Goal: Task Accomplishment & Management: Manage account settings

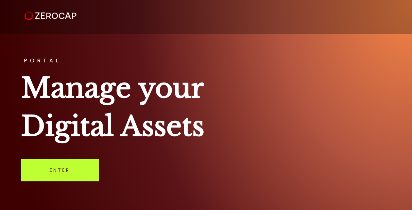
click at [59, 171] on link "Enter" at bounding box center [60, 170] width 78 height 22
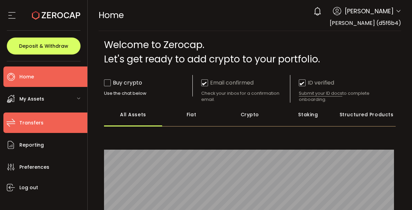
click at [58, 128] on li "Transfers" at bounding box center [45, 122] width 84 height 20
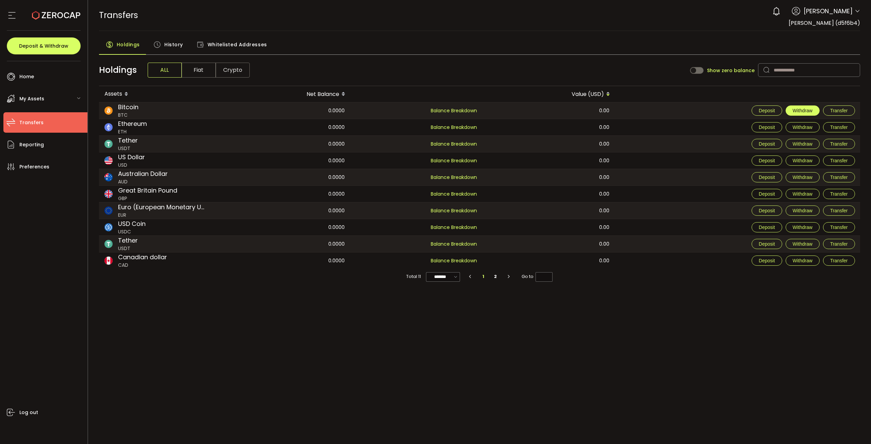
click at [412, 109] on span "Withdraw" at bounding box center [803, 110] width 20 height 5
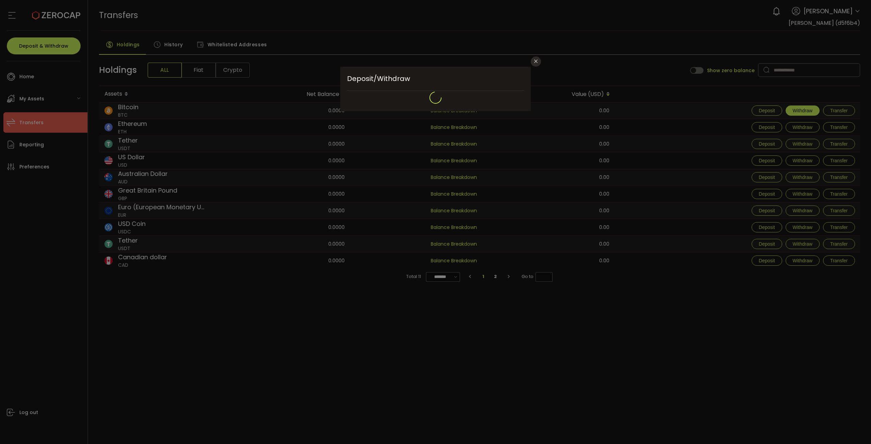
type input "**********"
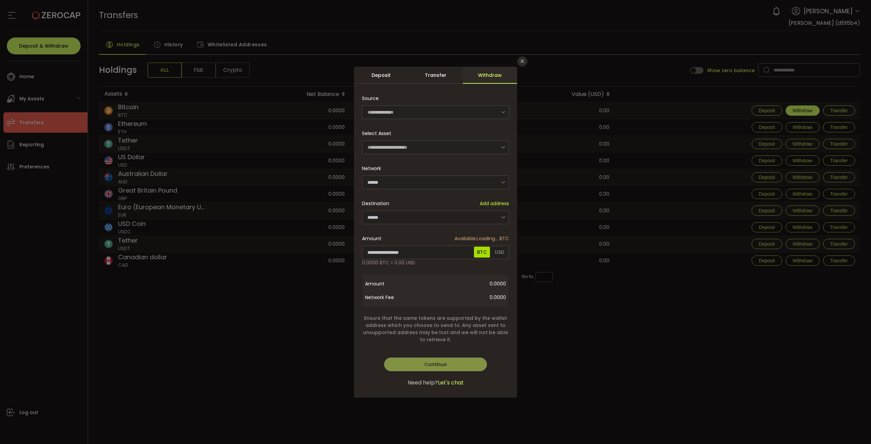
type input "*******"
click at [412, 209] on input "dialog" at bounding box center [435, 218] width 147 height 14
click at [412, 204] on span "Add address" at bounding box center [494, 203] width 29 height 7
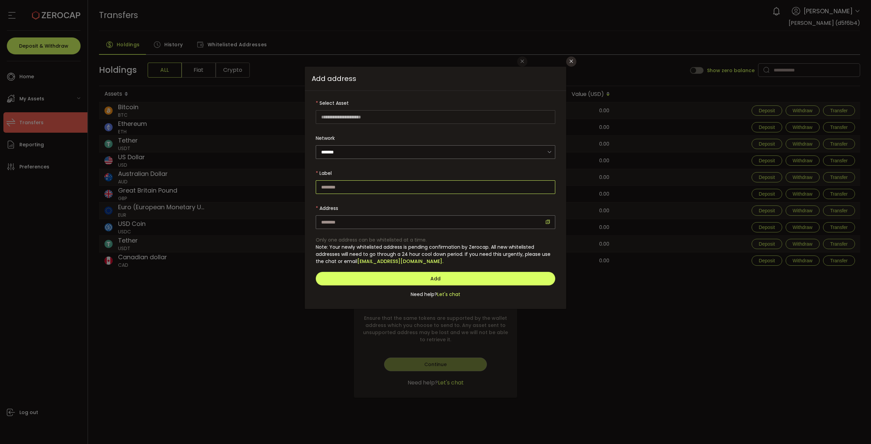
click at [412, 188] on input "dialog" at bounding box center [436, 187] width 240 height 14
click at [412, 209] on input "dialog" at bounding box center [436, 222] width 240 height 14
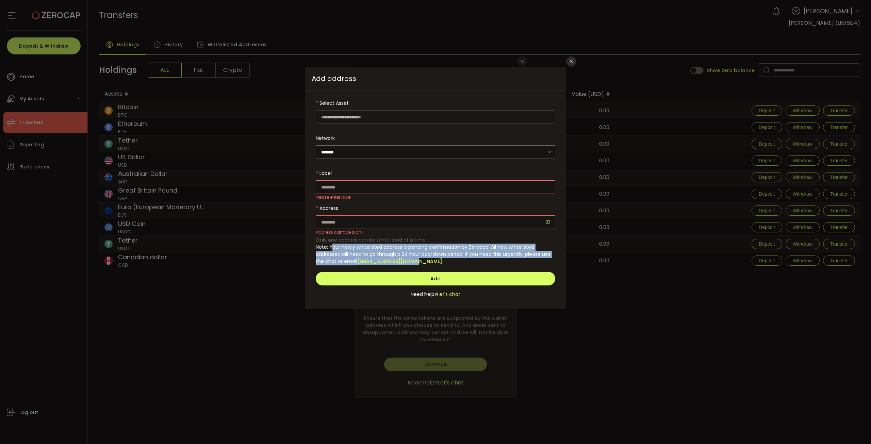
drag, startPoint x: 332, startPoint y: 247, endPoint x: 465, endPoint y: 259, distance: 133.2
click at [412, 209] on div "Note: Your newly whitelisted address is pending confirmation by Zerocap. All ne…" at bounding box center [436, 255] width 240 height 22
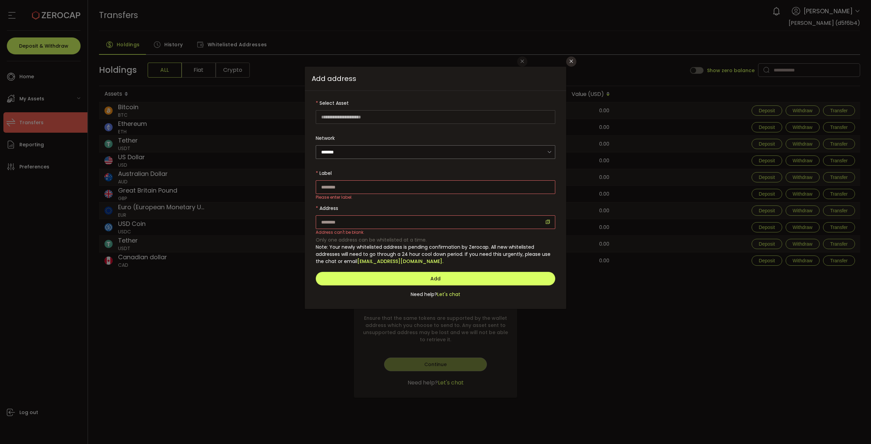
click at [412, 209] on div "Note: Your newly whitelisted address is pending confirmation by Zerocap. All ne…" at bounding box center [436, 255] width 240 height 22
drag, startPoint x: 468, startPoint y: 255, endPoint x: 463, endPoint y: 239, distance: 16.8
click at [412, 209] on div "Only one address can be whitelisted at a time. Note: Your newly whitelisted add…" at bounding box center [436, 251] width 240 height 29
click at [412, 209] on span "Note: Your newly whitelisted address is pending confirmation by Zerocap. All ne…" at bounding box center [433, 254] width 235 height 21
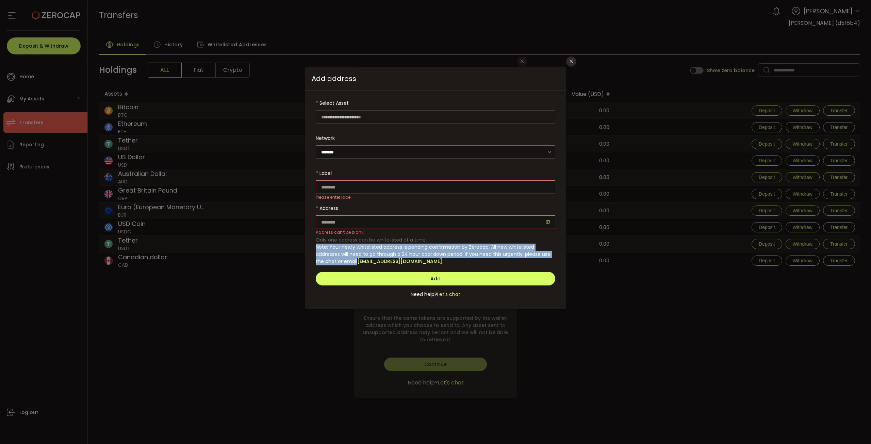
click at [412, 209] on span "Note: Your newly whitelisted address is pending confirmation by Zerocap. All ne…" at bounding box center [433, 254] width 235 height 21
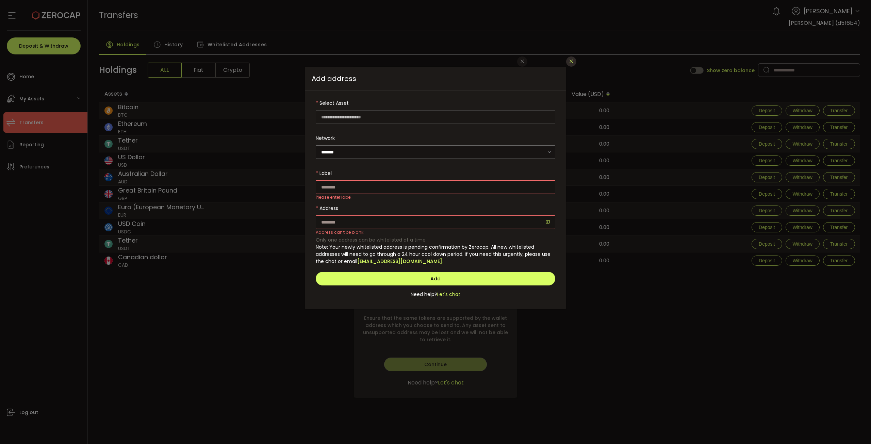
click at [412, 63] on icon "Close" at bounding box center [571, 61] width 5 height 5
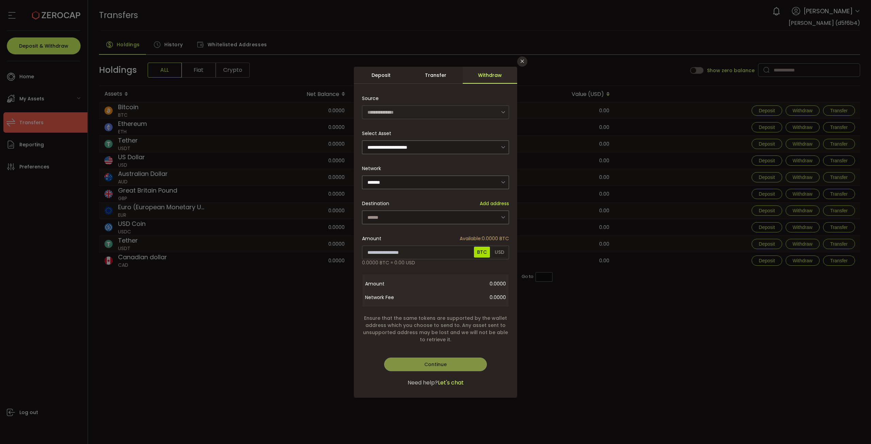
click at [412, 77] on div "Transfer" at bounding box center [435, 75] width 54 height 17
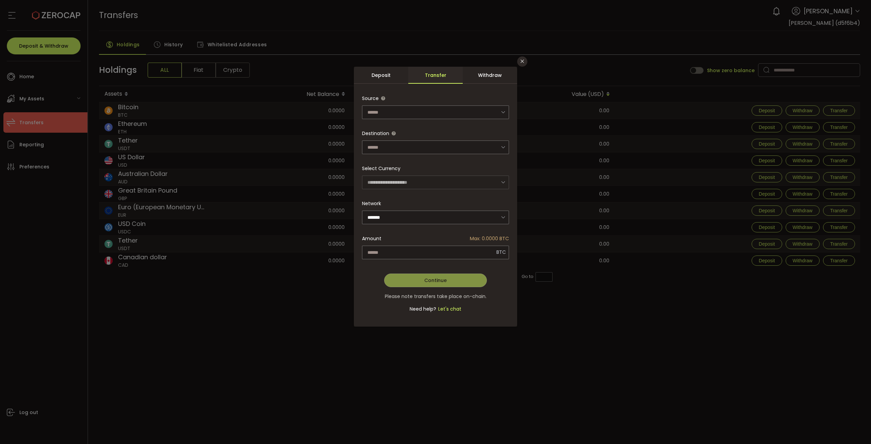
click at [394, 79] on div "Deposit" at bounding box center [381, 75] width 54 height 17
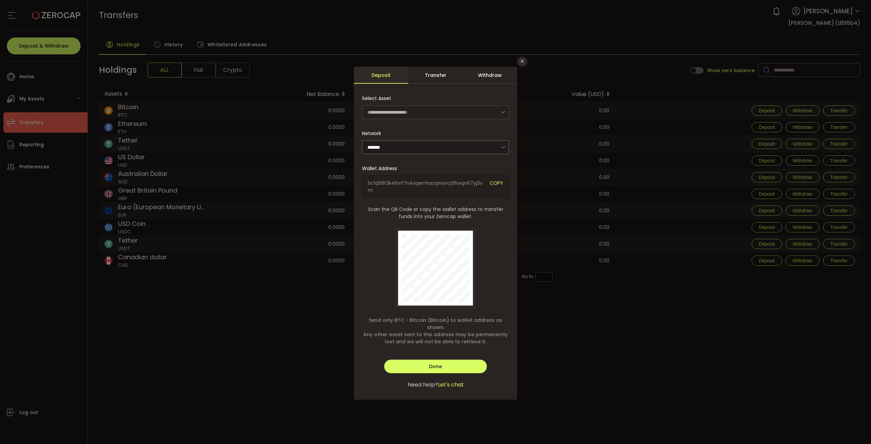
click at [412, 77] on div "Transfer" at bounding box center [435, 75] width 54 height 17
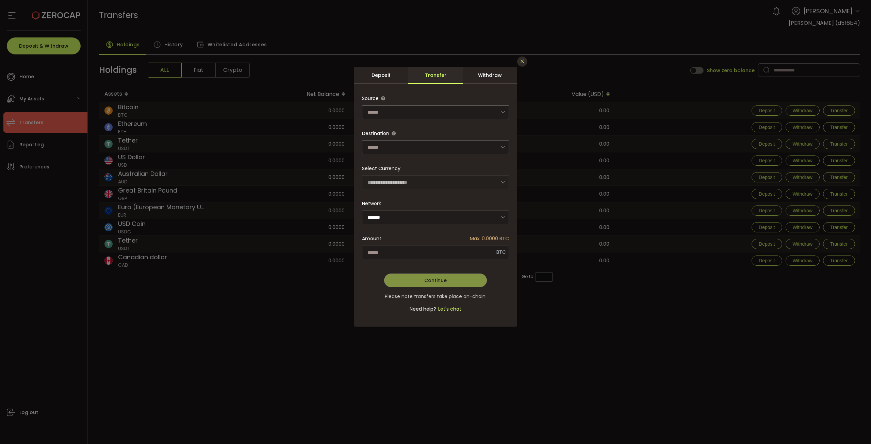
click at [412, 63] on icon "Close" at bounding box center [522, 61] width 5 height 5
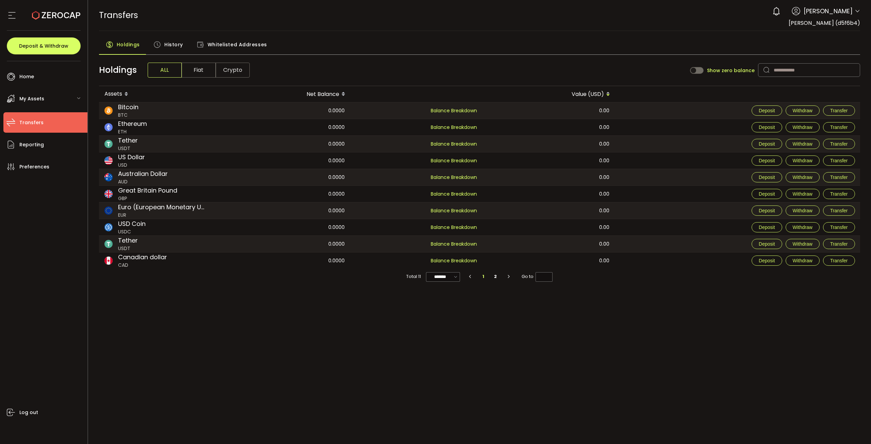
click at [211, 73] on span "Fiat" at bounding box center [199, 70] width 34 height 15
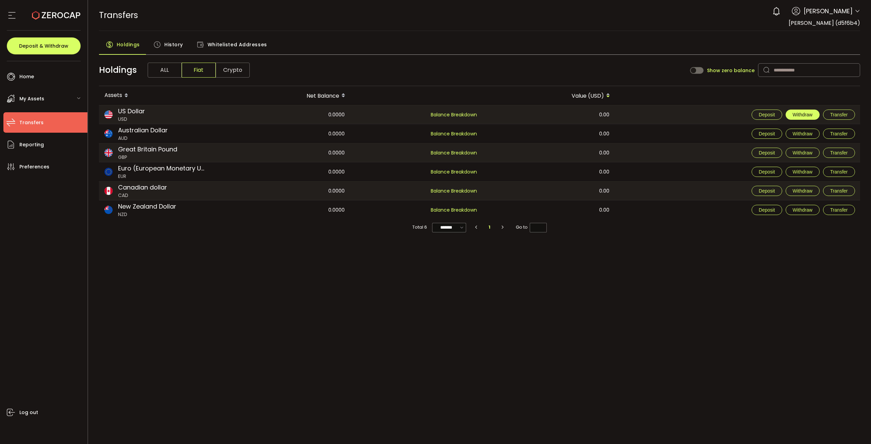
click at [412, 114] on span "Withdraw" at bounding box center [803, 114] width 20 height 5
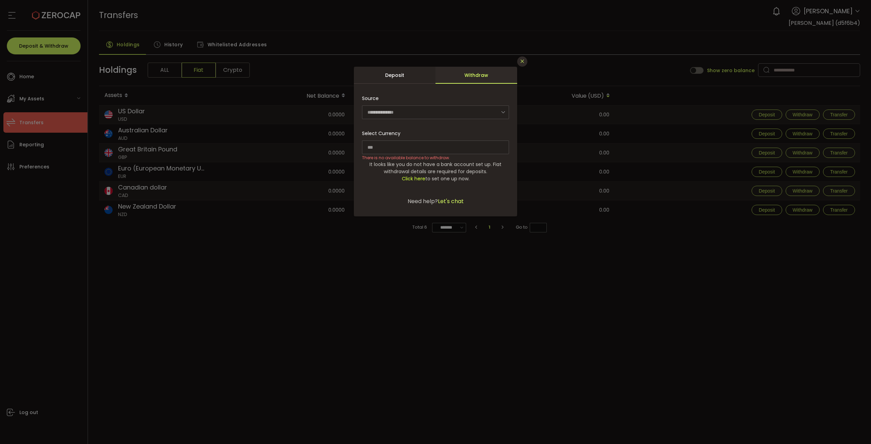
click at [412, 60] on icon "Close" at bounding box center [522, 61] width 5 height 5
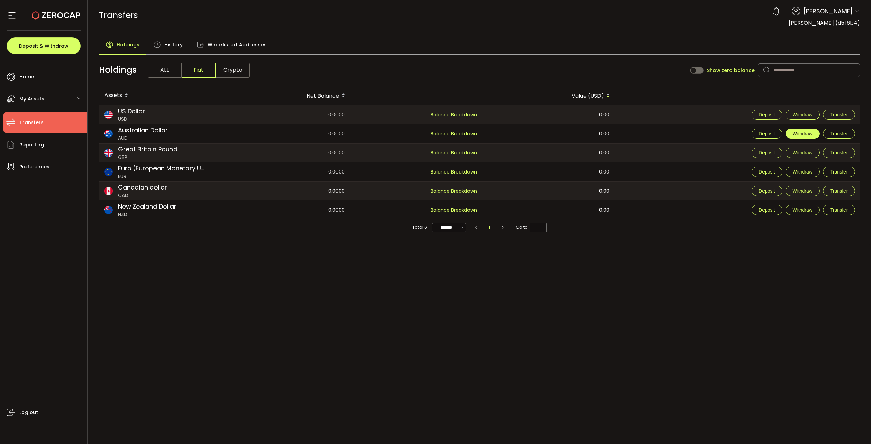
click at [412, 136] on button "Withdraw" at bounding box center [803, 134] width 34 height 10
type input "***"
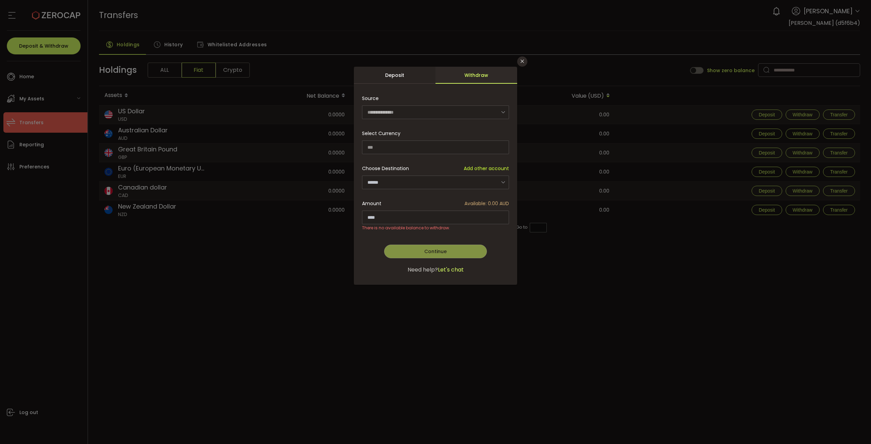
click at [412, 183] on icon "dialog" at bounding box center [503, 182] width 9 height 14
click at [412, 182] on icon "dialog" at bounding box center [503, 182] width 9 height 14
click at [389, 167] on span "Choose Destination" at bounding box center [385, 168] width 47 height 7
click at [389, 168] on span "Choose Destination" at bounding box center [385, 168] width 47 height 7
click at [410, 74] on div "Deposit" at bounding box center [395, 75] width 82 height 17
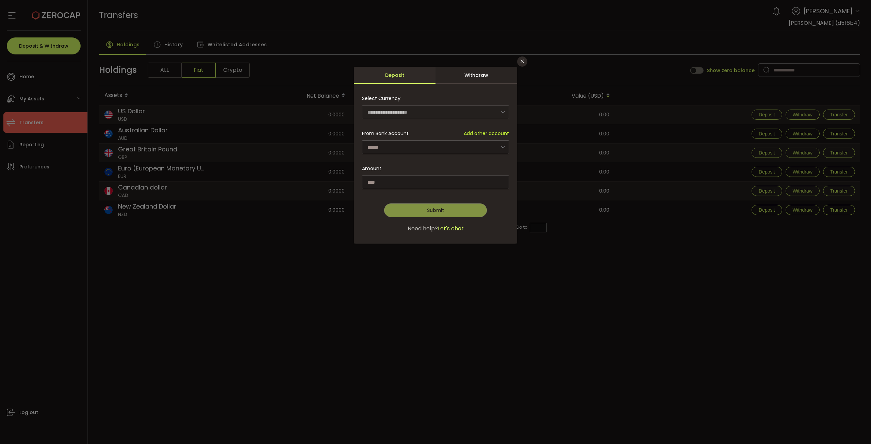
click at [412, 76] on div "Withdraw" at bounding box center [477, 75] width 82 height 17
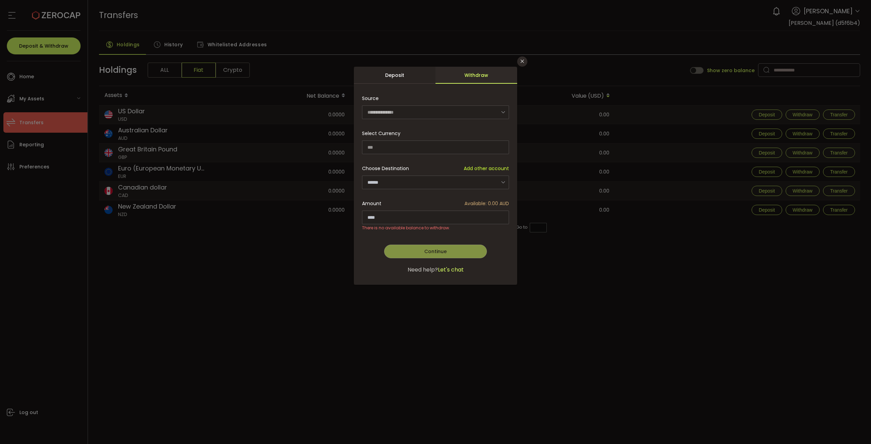
click at [412, 185] on icon "dialog" at bounding box center [503, 182] width 9 height 14
click at [412, 55] on div "**********" at bounding box center [435, 222] width 871 height 444
click at [412, 60] on icon "Close" at bounding box center [522, 61] width 5 height 5
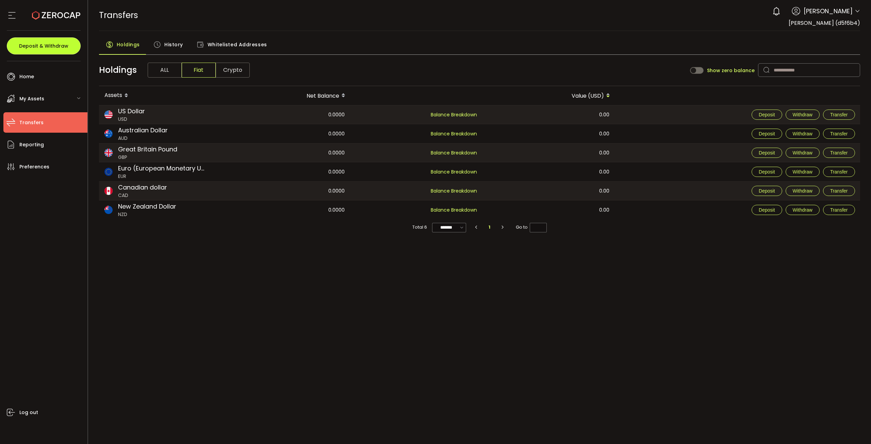
click at [59, 49] on button "Deposit & Withdraw" at bounding box center [44, 45] width 74 height 17
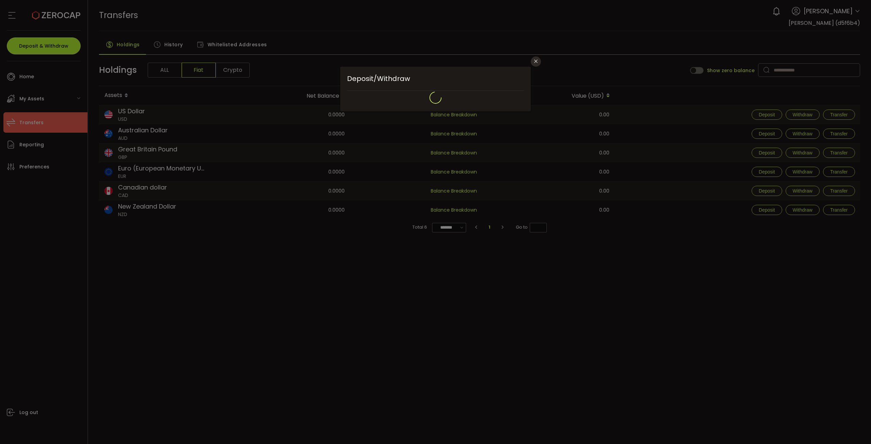
type input "**********"
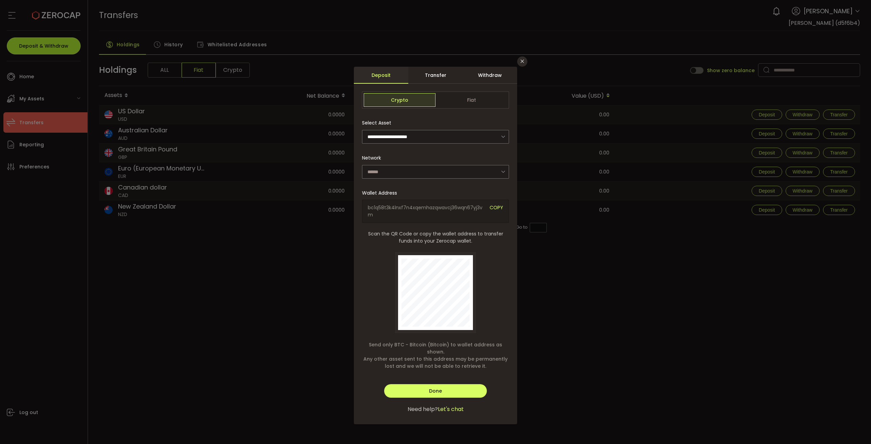
type input "*******"
click at [412, 74] on div "Withdraw" at bounding box center [490, 75] width 54 height 17
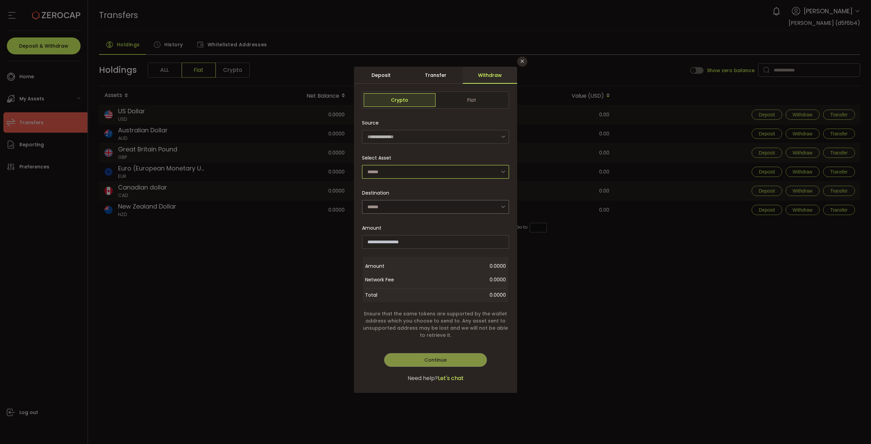
click at [412, 173] on input "dialog" at bounding box center [435, 172] width 147 height 14
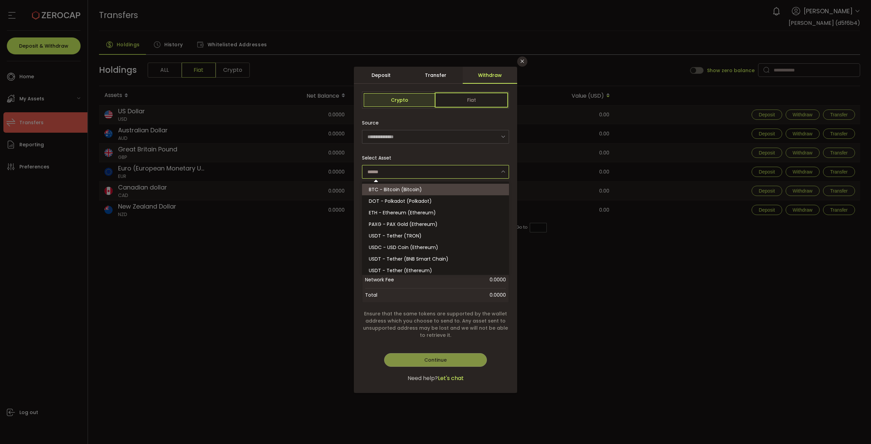
click at [412, 105] on span "Fiat" at bounding box center [472, 100] width 72 height 14
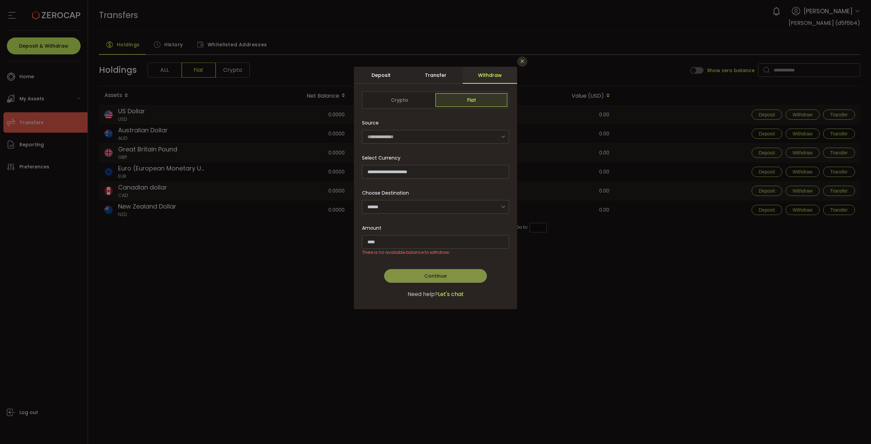
click at [412, 64] on button "Close" at bounding box center [522, 61] width 10 height 10
